Goal: Task Accomplishment & Management: Manage account settings

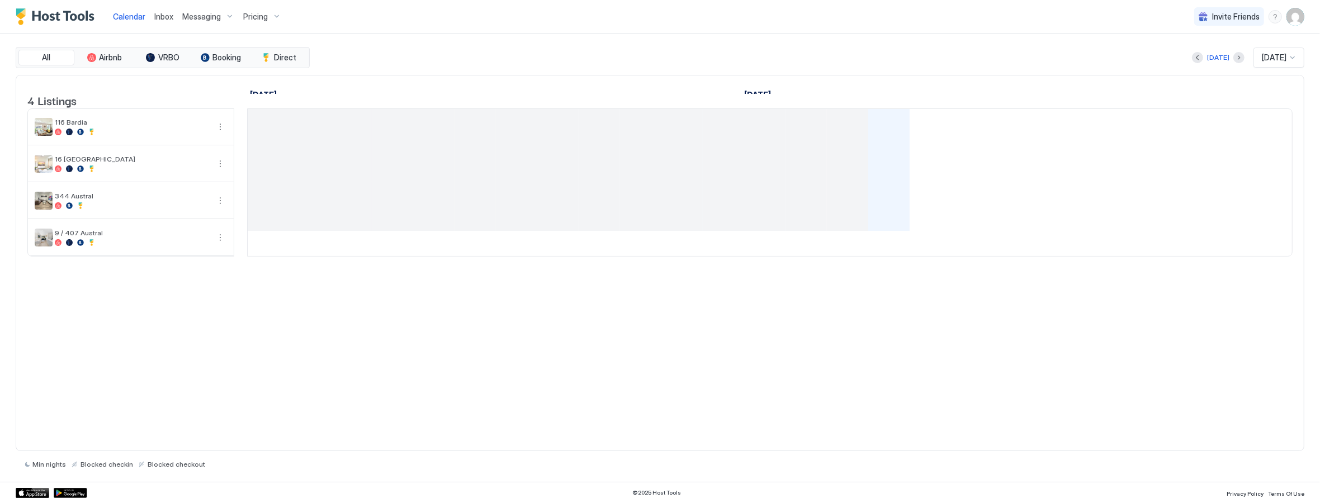
scroll to position [0, 620]
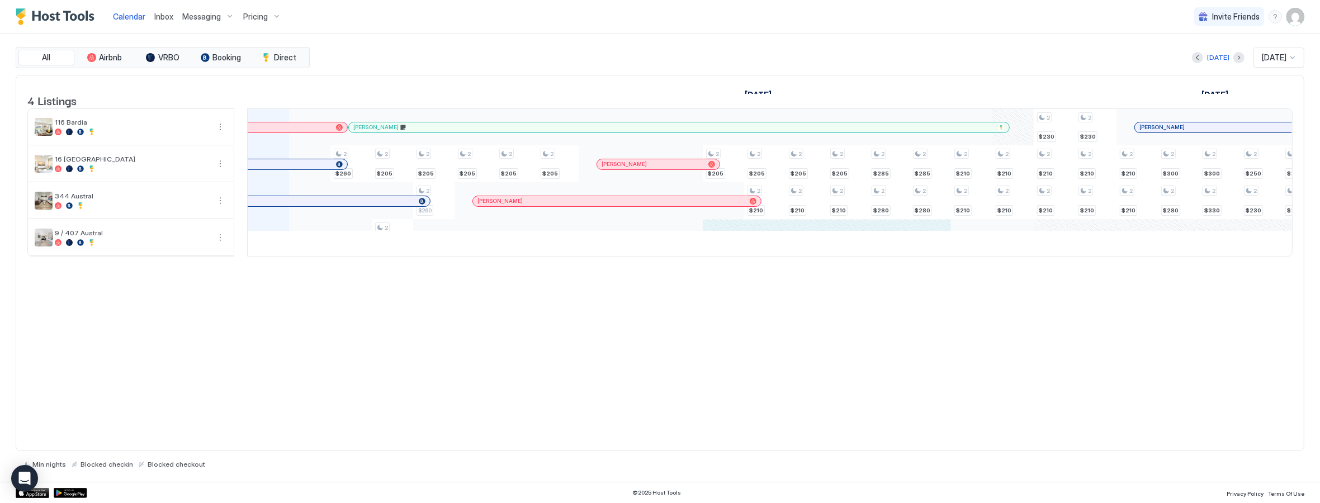
drag, startPoint x: 720, startPoint y: 251, endPoint x: 938, endPoint y: 255, distance: 218.6
click at [938, 255] on div "2 $260 2 $205 2 $280 2 $205 2 $260 2 $205 2 $205 2 $205 2 $205 2 $205 2 $210 2 …" at bounding box center [971, 182] width 2688 height 147
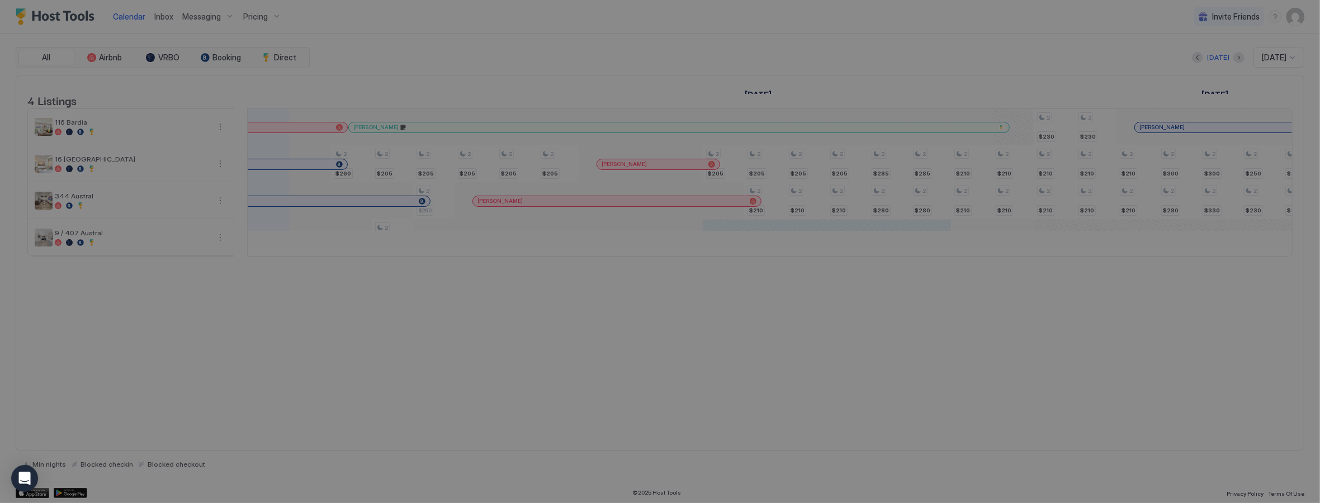
type input "***"
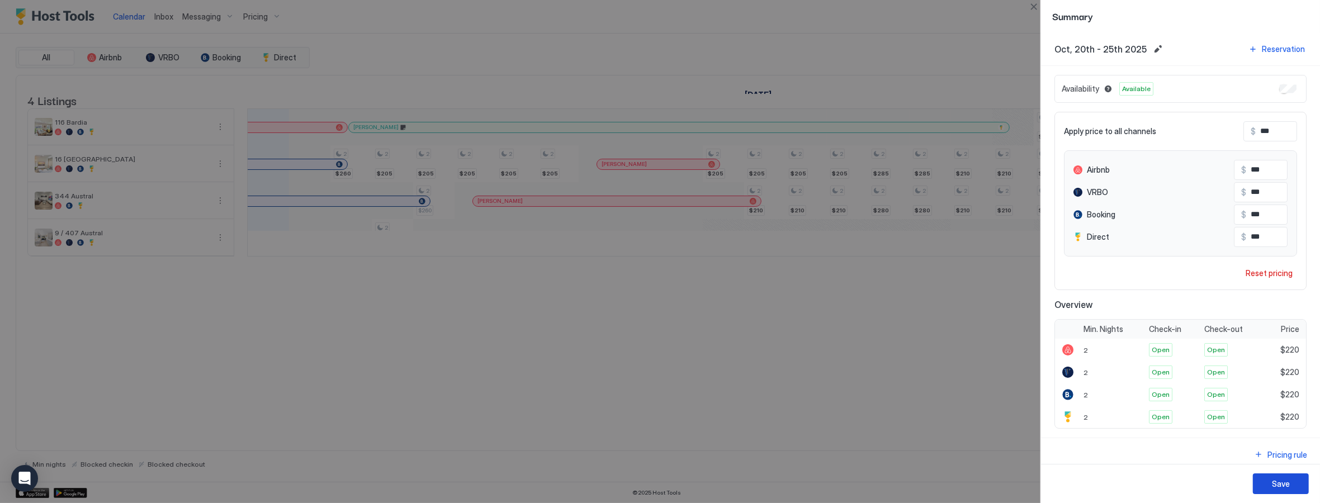
click at [1284, 483] on div "Save" at bounding box center [1280, 484] width 18 height 12
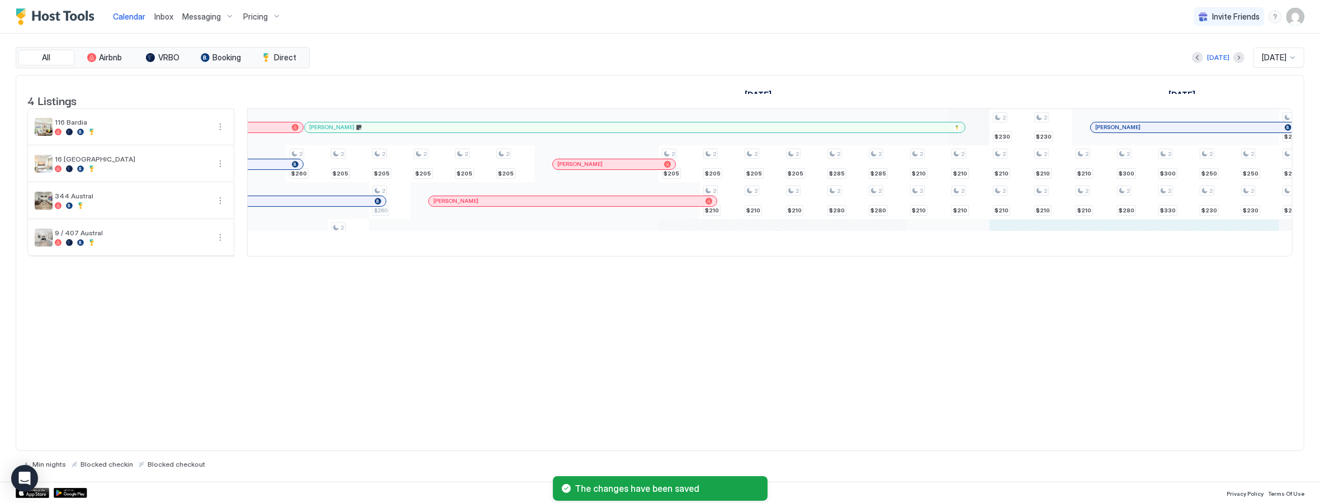
scroll to position [0, 0]
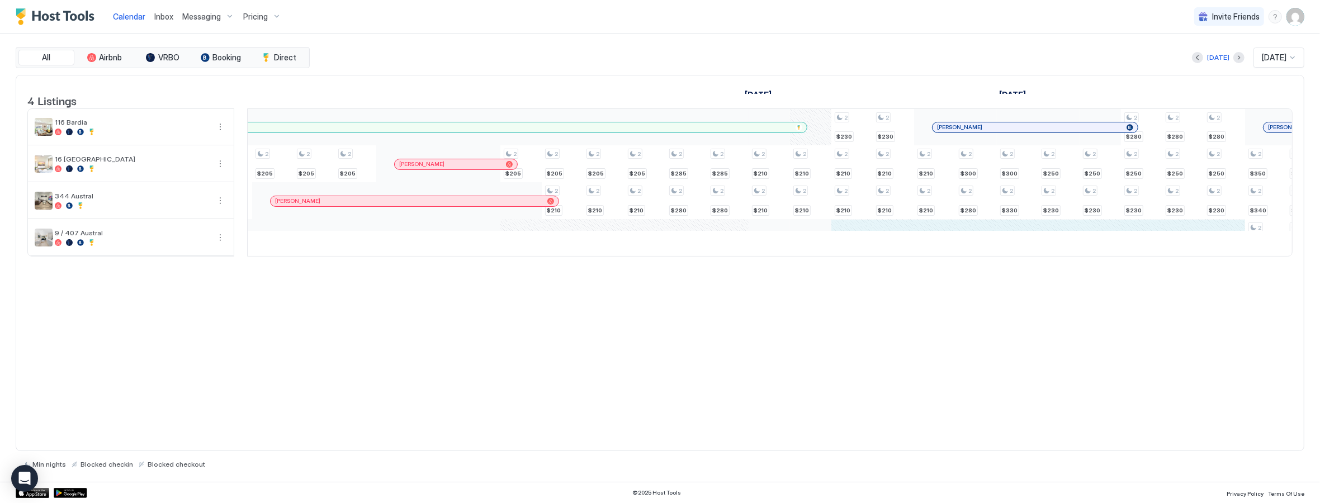
drag, startPoint x: 1059, startPoint y: 248, endPoint x: 1232, endPoint y: 257, distance: 173.5
click at [1228, 256] on div "2 $260 2 $205 2 $280 2 $205 2 $260 2 $205 2 $205 2 $205 2 $205 2 $205 2 $210 2 …" at bounding box center [769, 182] width 2688 height 147
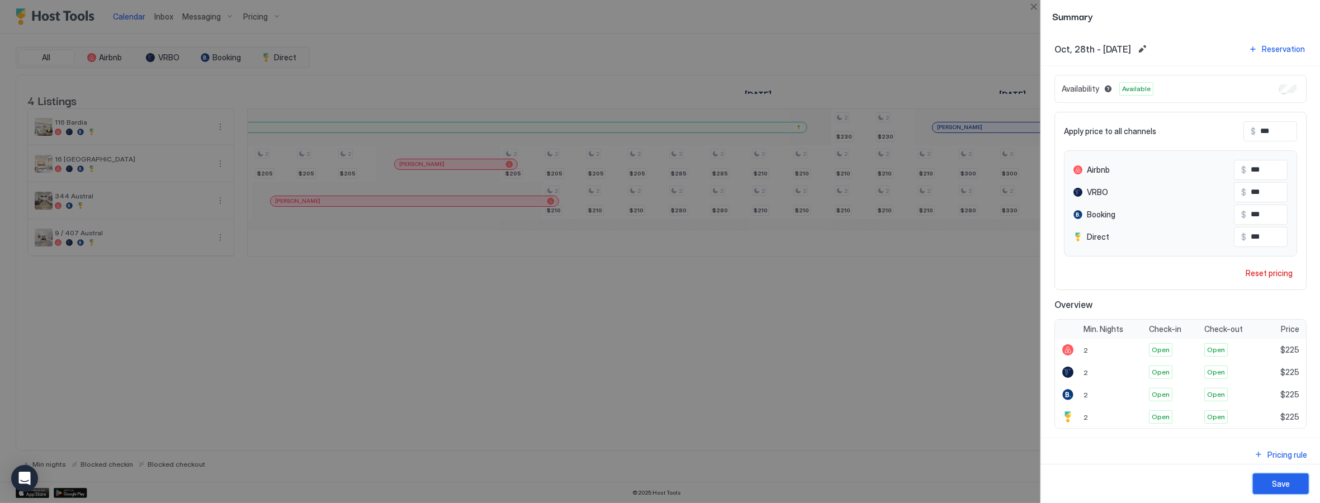
click at [1276, 487] on div "Save" at bounding box center [1280, 484] width 18 height 12
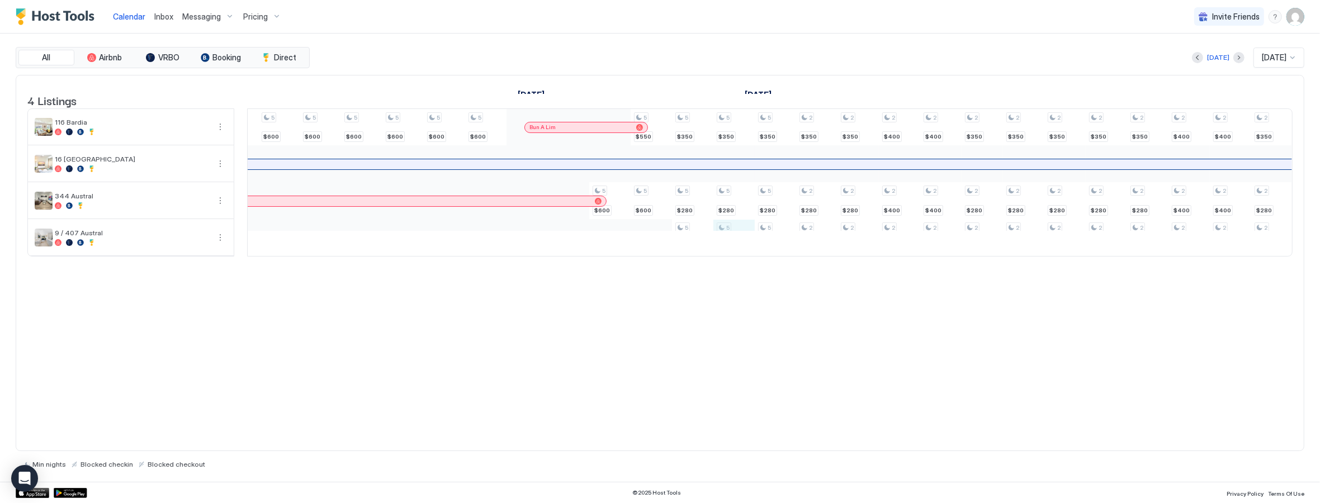
click at [743, 250] on div "2 $280 2 $220 2 $235 2 $280 2 $220 2 $235 2 $280 2 $220 2 $235 2 $280 2 $220 2 …" at bounding box center [279, 182] width 2688 height 147
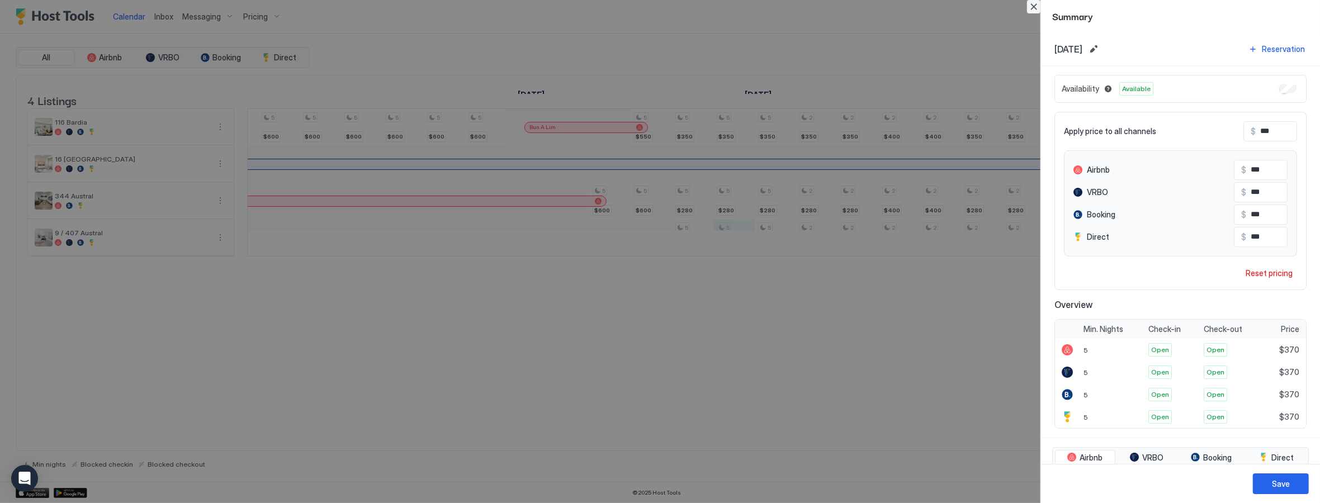
click at [1034, 8] on button "Close" at bounding box center [1033, 6] width 13 height 13
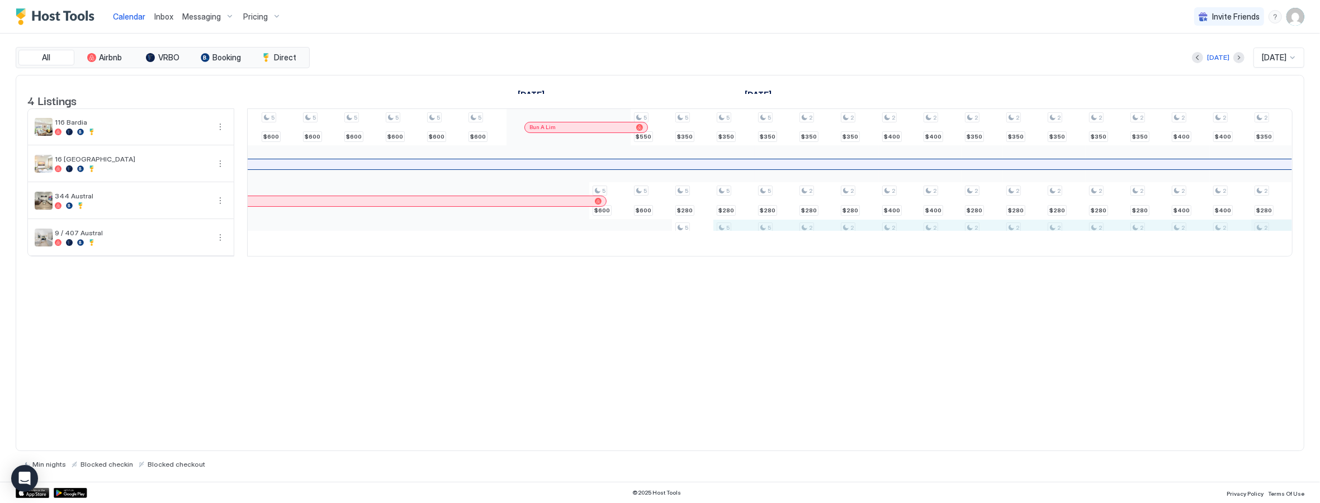
drag, startPoint x: 730, startPoint y: 250, endPoint x: 1252, endPoint y: 247, distance: 522.0
click at [1257, 246] on div "2 $280 2 $220 2 $235 2 $280 2 $220 2 $235 2 $280 2 $220 2 $235 2 $280 2 $220 2 …" at bounding box center [279, 182] width 2688 height 147
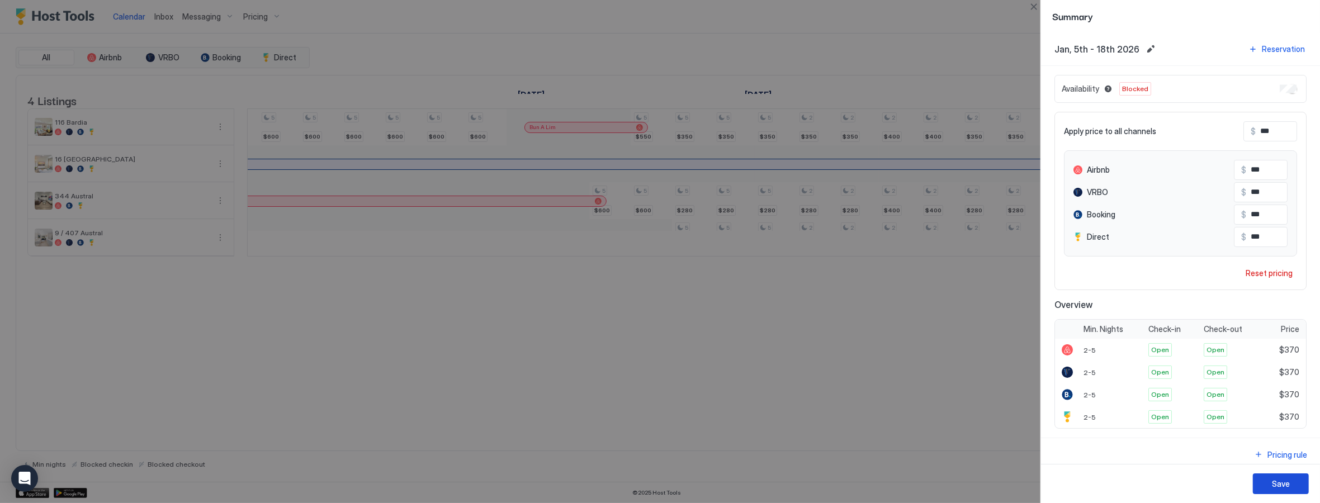
click at [1275, 489] on div "Save" at bounding box center [1280, 484] width 18 height 12
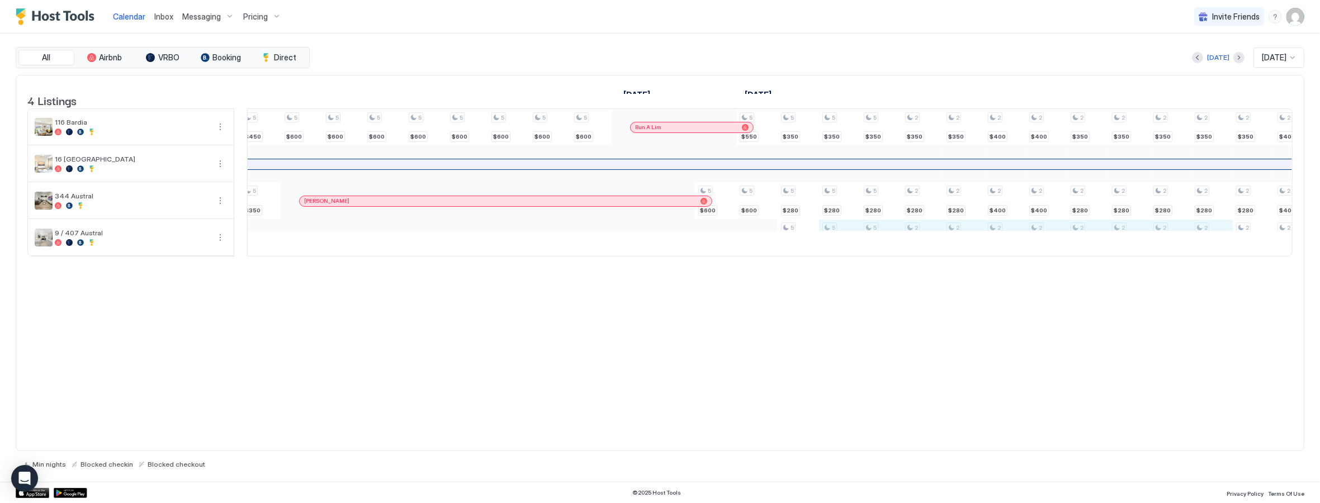
drag, startPoint x: 838, startPoint y: 250, endPoint x: 1199, endPoint y: 244, distance: 361.1
click at [1199, 244] on div "2 $280 2 $220 2 $235 2 $280 2 $220 2 $235 2 $280 2 $220 2 $235 2 $280 2 $220 2 …" at bounding box center [384, 182] width 2688 height 147
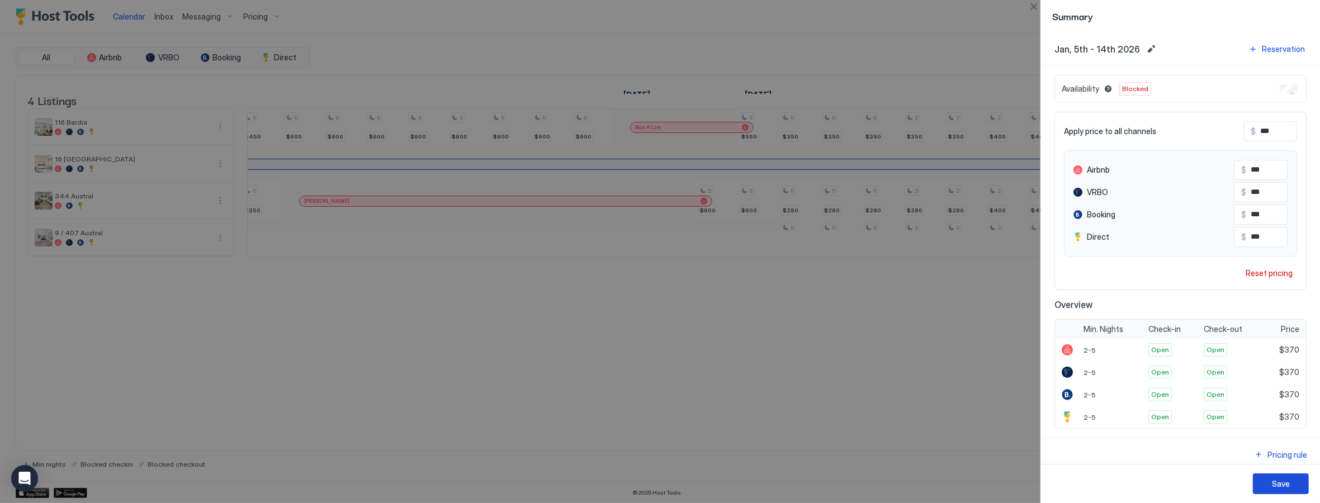
click at [1281, 485] on div "Save" at bounding box center [1280, 484] width 18 height 12
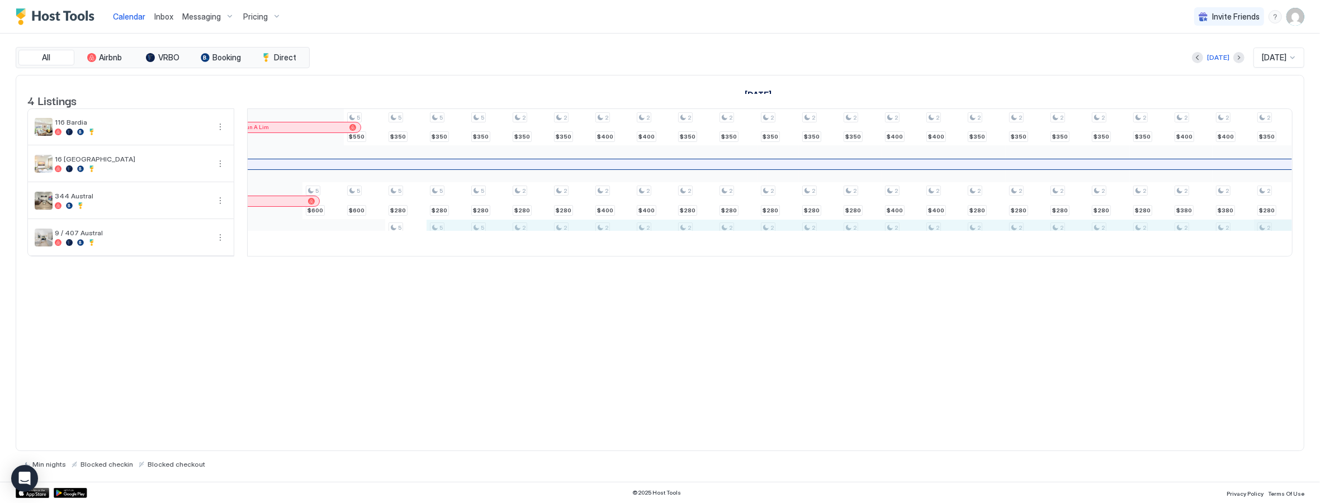
drag, startPoint x: 436, startPoint y: 254, endPoint x: 1254, endPoint y: 254, distance: 817.6
click at [1257, 254] on div "5 $350 5 $350 5 $360 5 $280 5 $250 5 $250 5 $280 5 $250 5 $250 5 $280 5 $250 5 …" at bounding box center [819, 182] width 2688 height 147
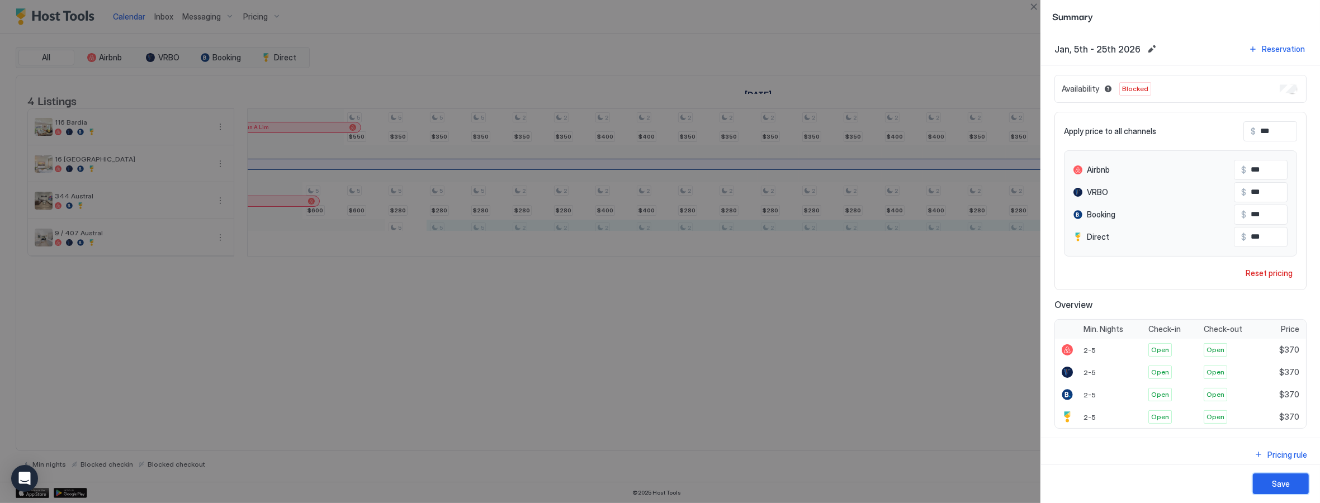
click at [1281, 488] on div "Save" at bounding box center [1280, 484] width 18 height 12
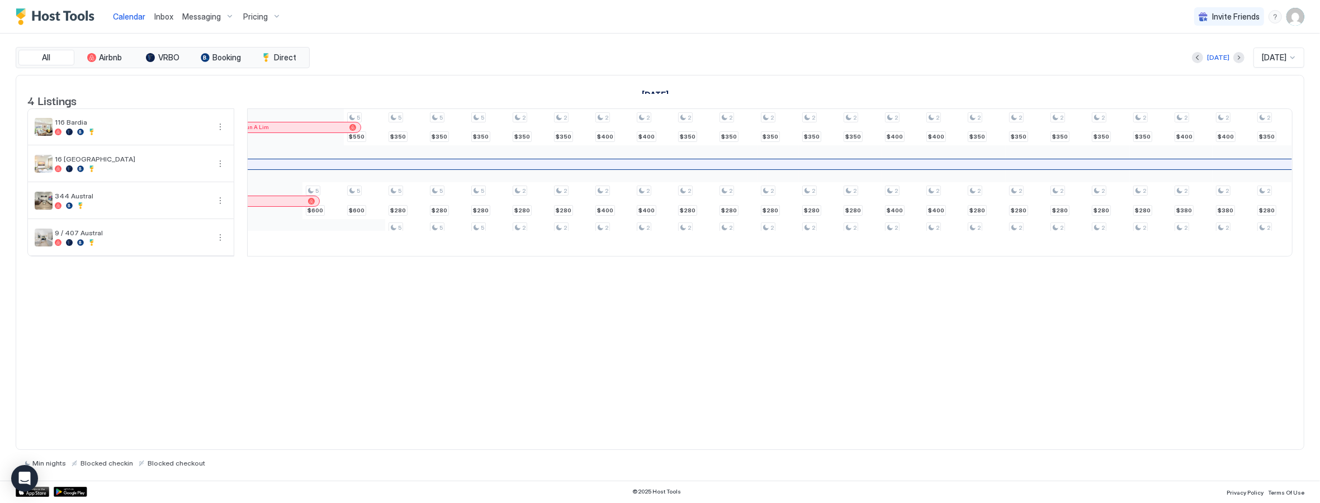
scroll to position [0, 772]
click at [255, 17] on span "Pricing" at bounding box center [255, 17] width 25 height 10
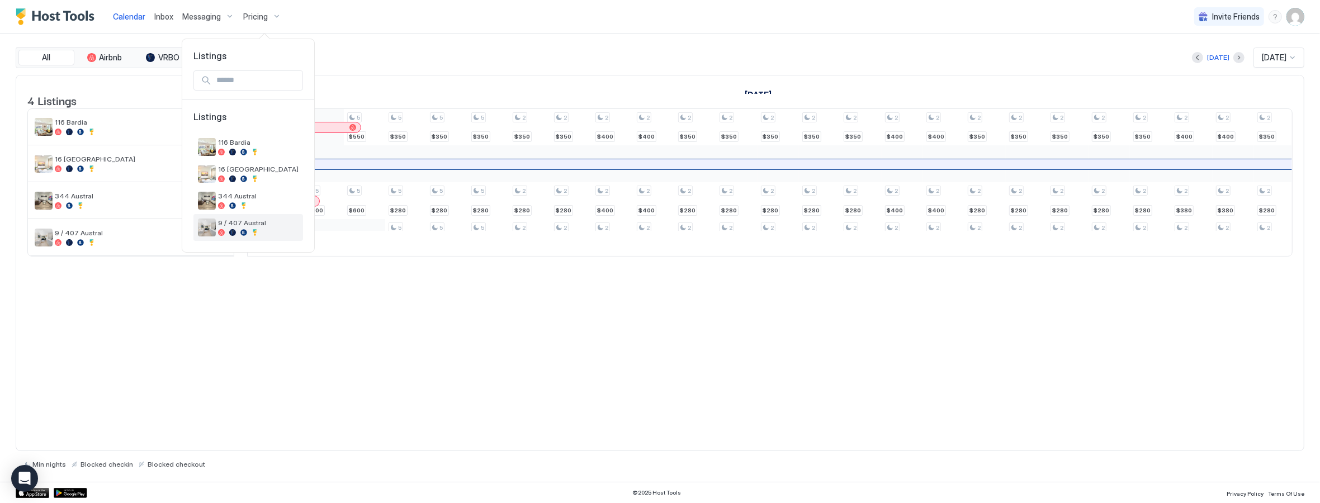
click at [258, 227] on div "9 / 407 Austral" at bounding box center [258, 227] width 80 height 17
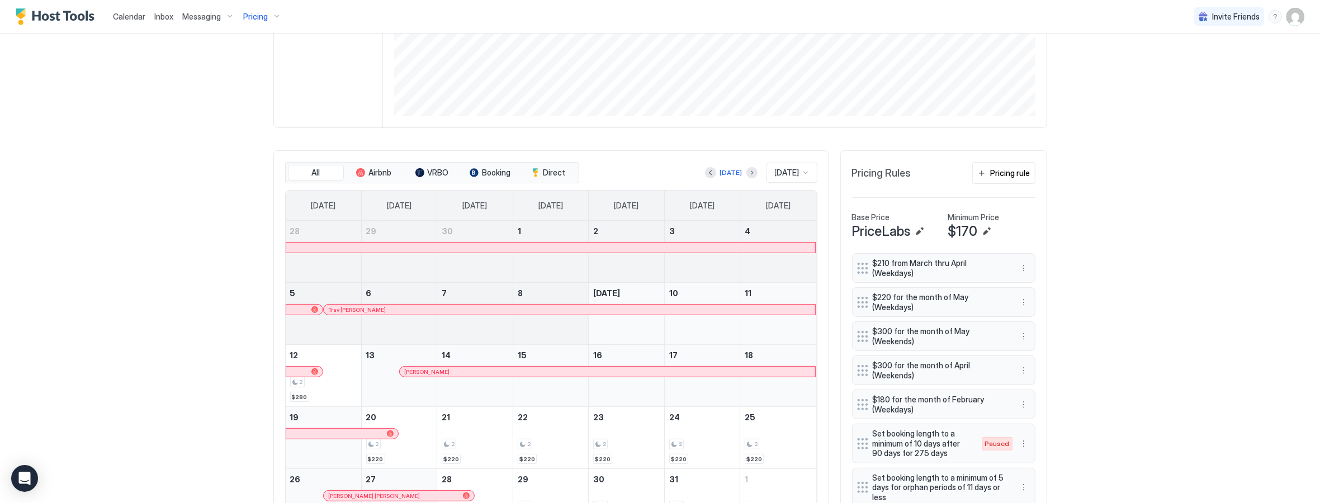
scroll to position [335, 0]
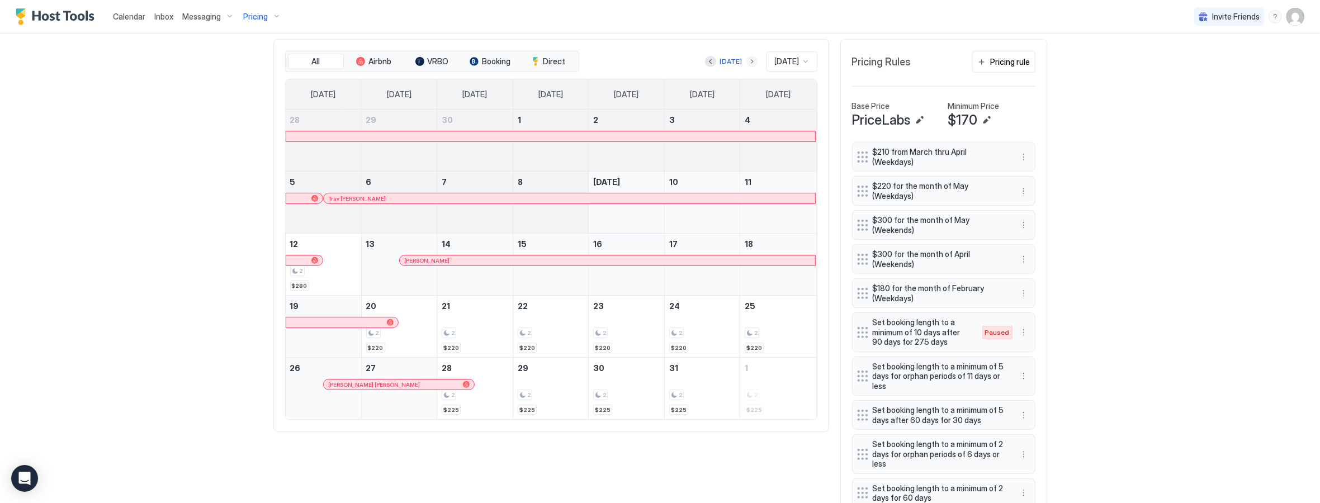
click at [746, 64] on button "Next month" at bounding box center [751, 61] width 11 height 11
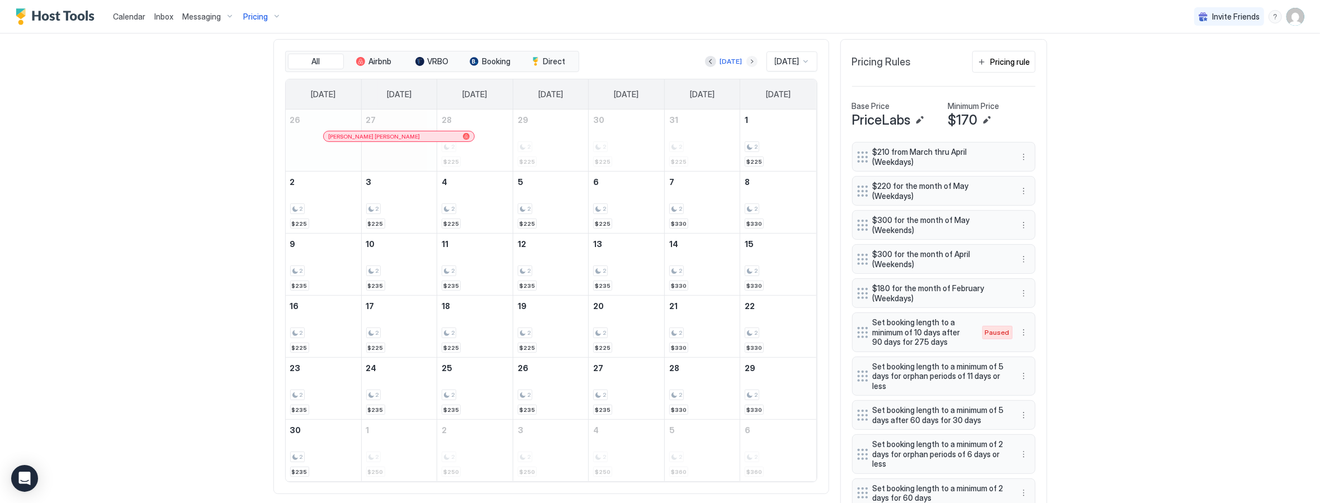
click at [746, 63] on button "Next month" at bounding box center [751, 61] width 11 height 11
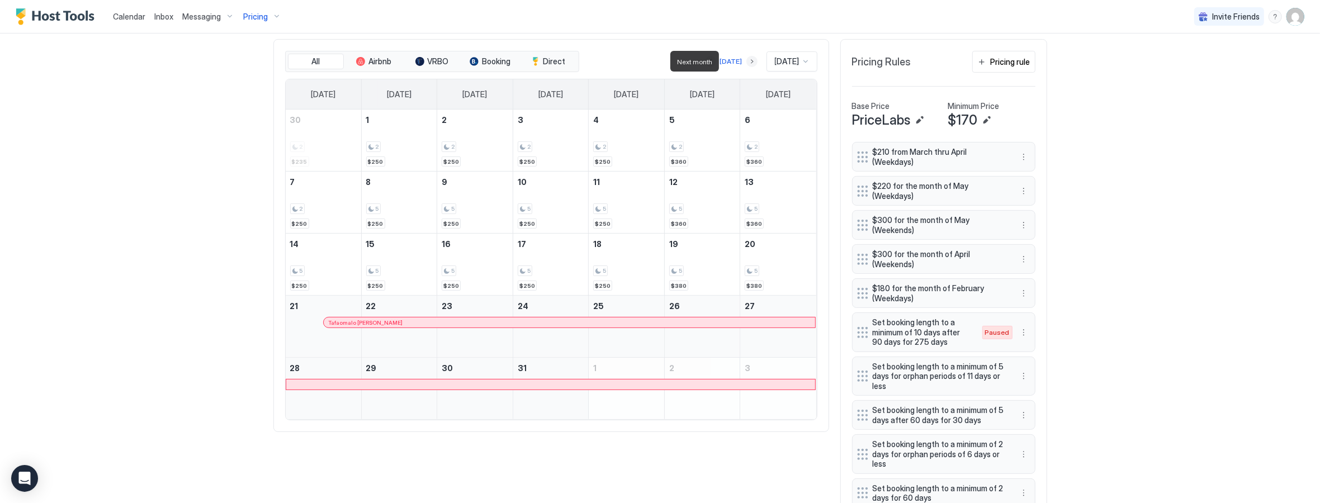
click at [746, 63] on button "Next month" at bounding box center [751, 61] width 11 height 11
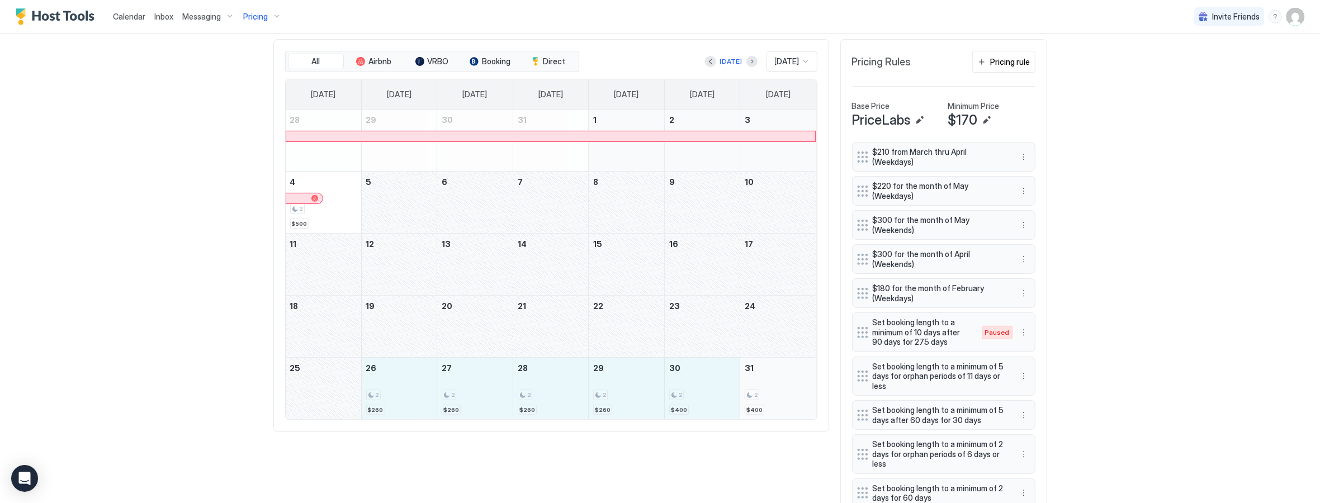
drag, startPoint x: 391, startPoint y: 388, endPoint x: 748, endPoint y: 400, distance: 357.3
click at [748, 400] on tr "25 26 2 $260 27 2 $260 28 2 $260 29 2 $260 30 2 $400 31 2 $400" at bounding box center [551, 389] width 530 height 62
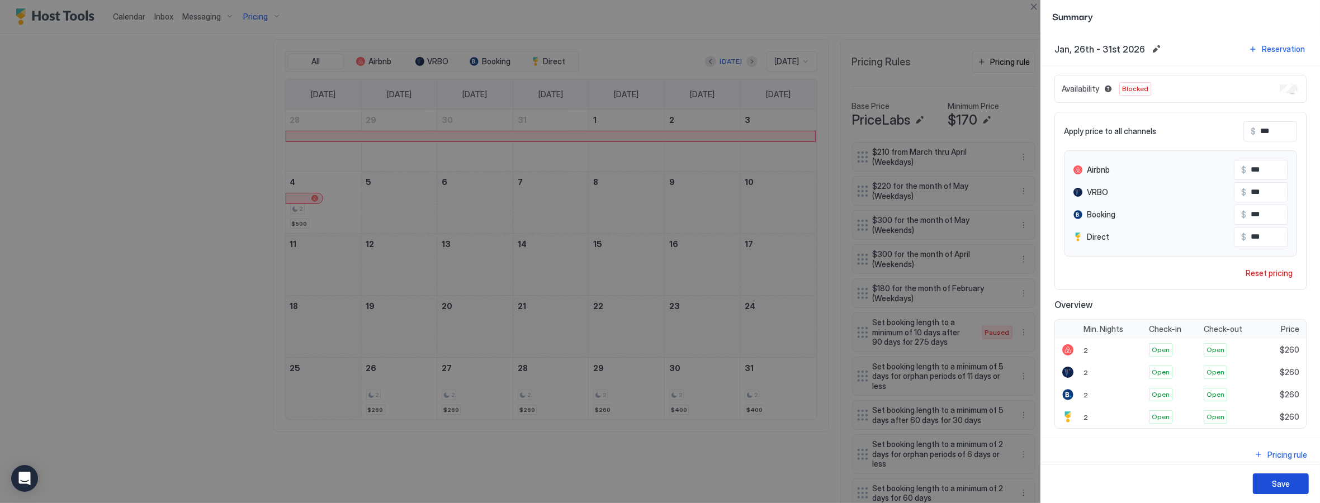
click at [1289, 486] on button "Save" at bounding box center [1280, 483] width 56 height 21
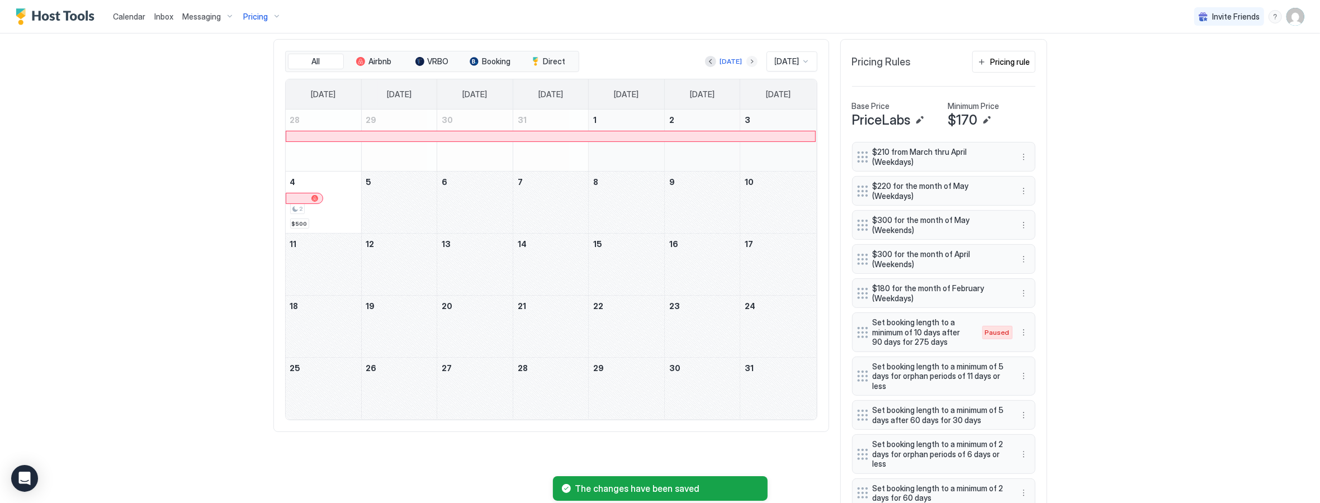
click at [746, 64] on button "Next month" at bounding box center [751, 61] width 11 height 11
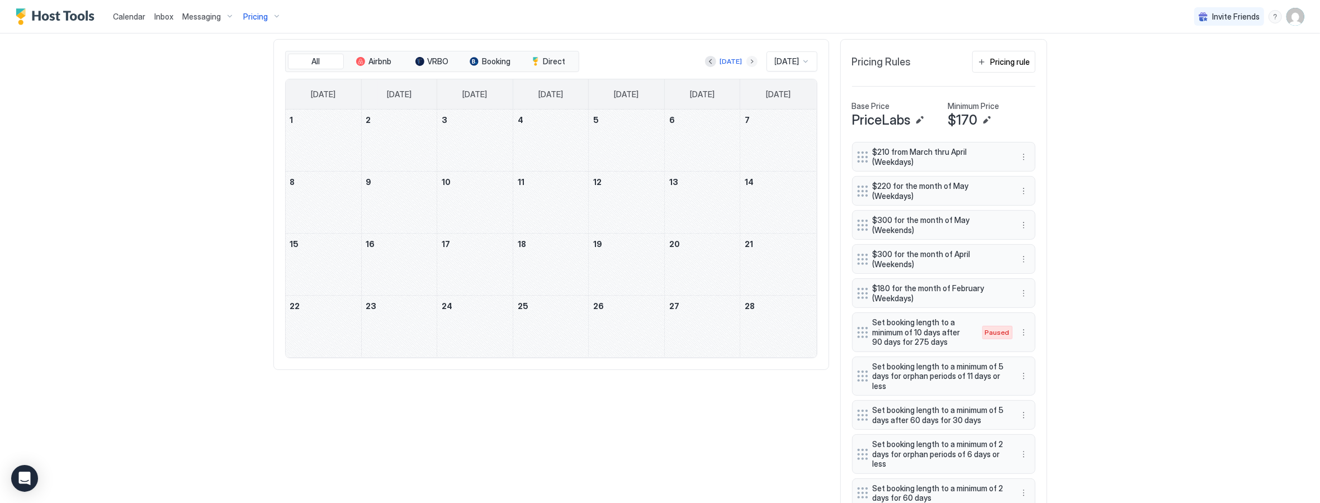
click at [746, 60] on button "Next month" at bounding box center [751, 61] width 11 height 11
click at [746, 64] on button "Next month" at bounding box center [751, 61] width 11 height 11
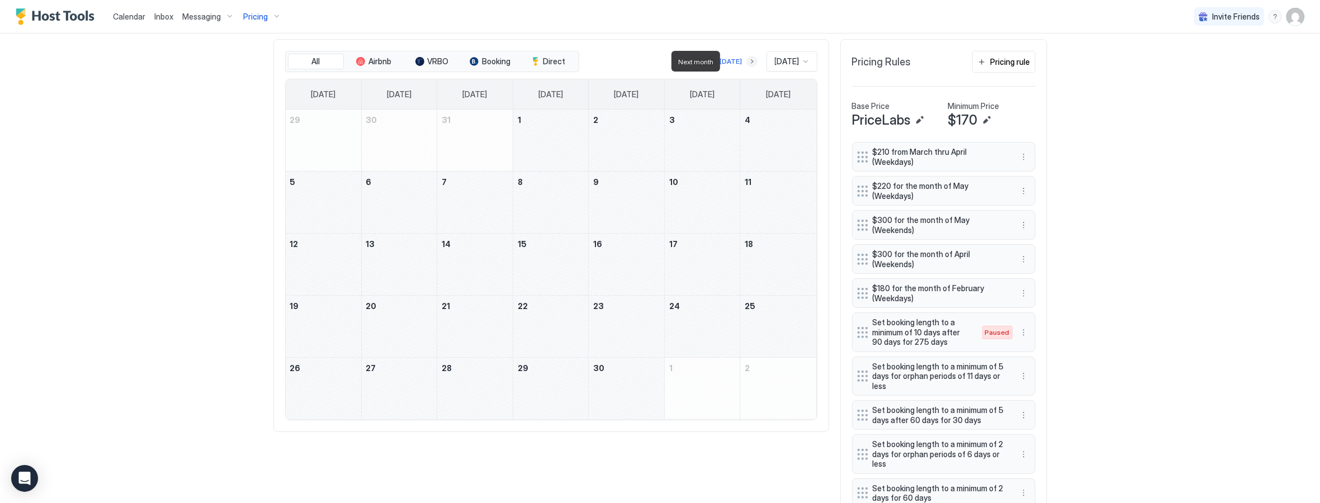
click at [746, 60] on button "Next month" at bounding box center [751, 61] width 11 height 11
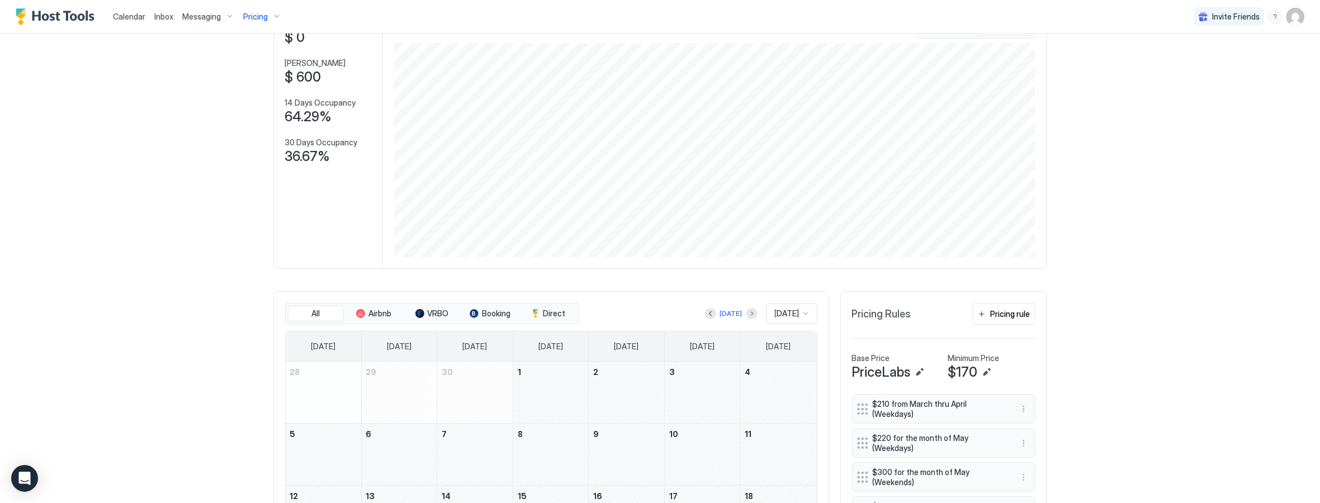
scroll to position [46, 0]
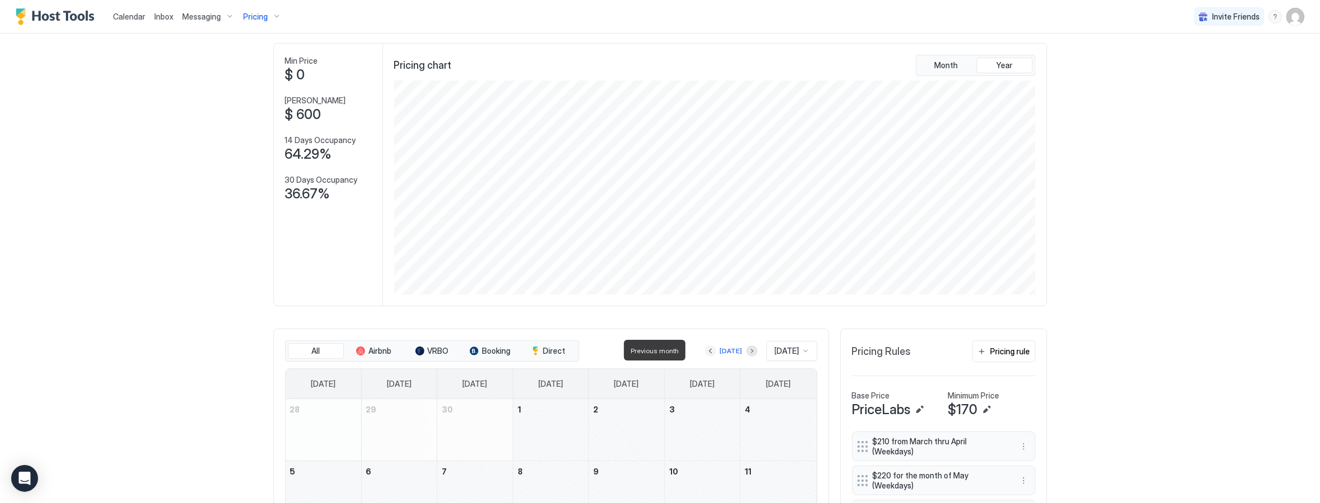
click at [705, 348] on button "Previous month" at bounding box center [710, 350] width 11 height 11
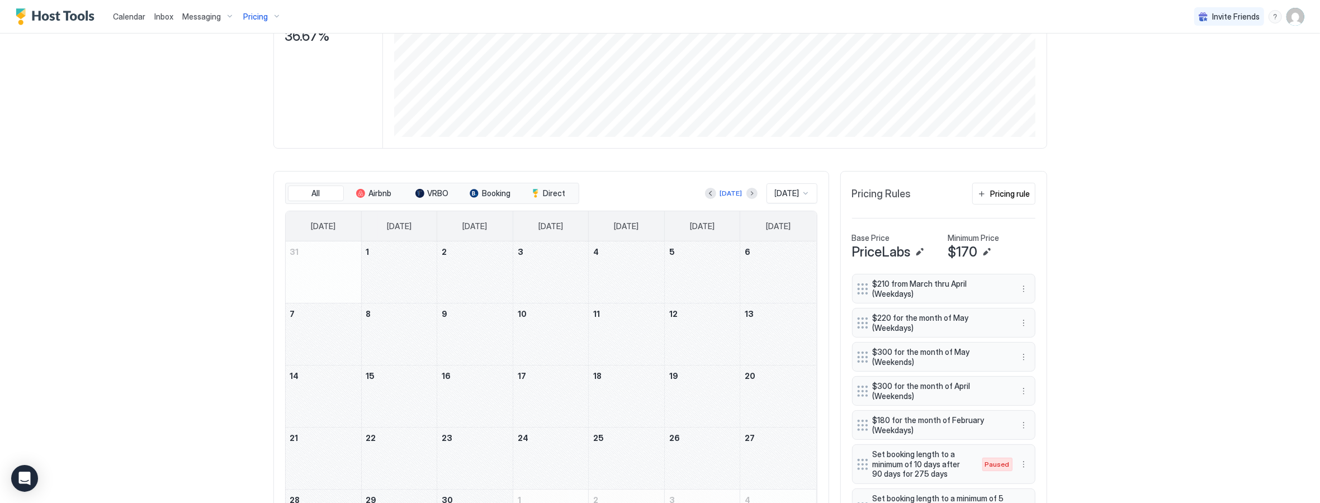
scroll to position [214, 0]
